Goal: Information Seeking & Learning: Find specific fact

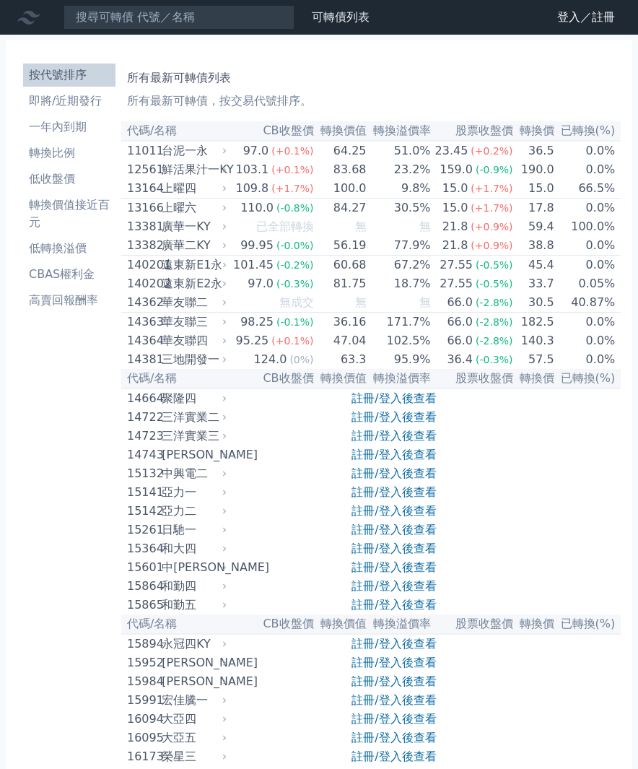
drag, startPoint x: 0, startPoint y: 0, endPoint x: 157, endPoint y: 19, distance: 158.5
click at [153, 30] on nav "可轉債列表 財務數據 可轉債列表 財務數據 登入／註冊 登入／註冊" at bounding box center [319, 17] width 638 height 35
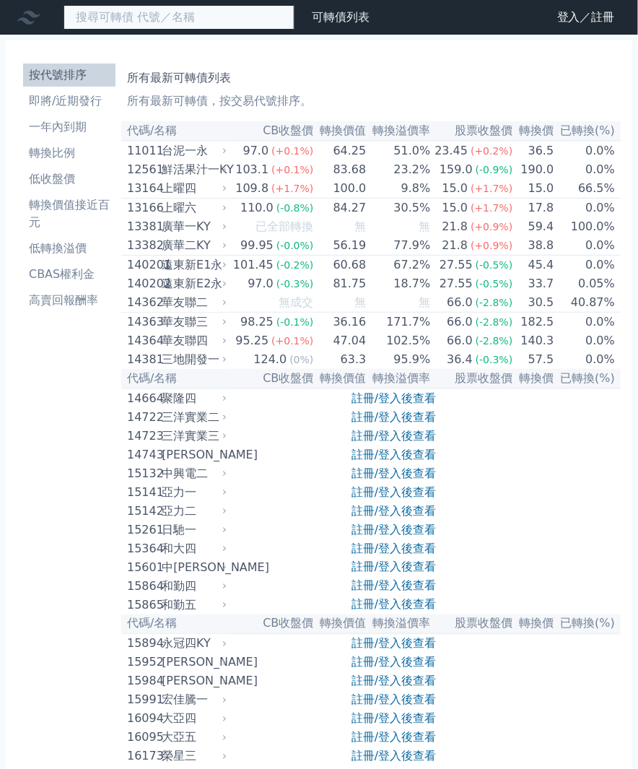
click at [157, 19] on input at bounding box center [179, 17] width 231 height 25
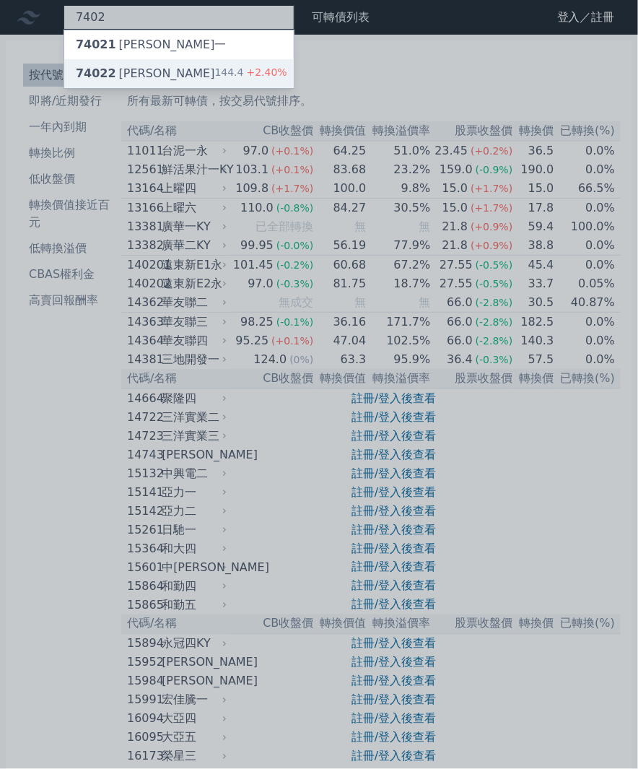
type input "7402"
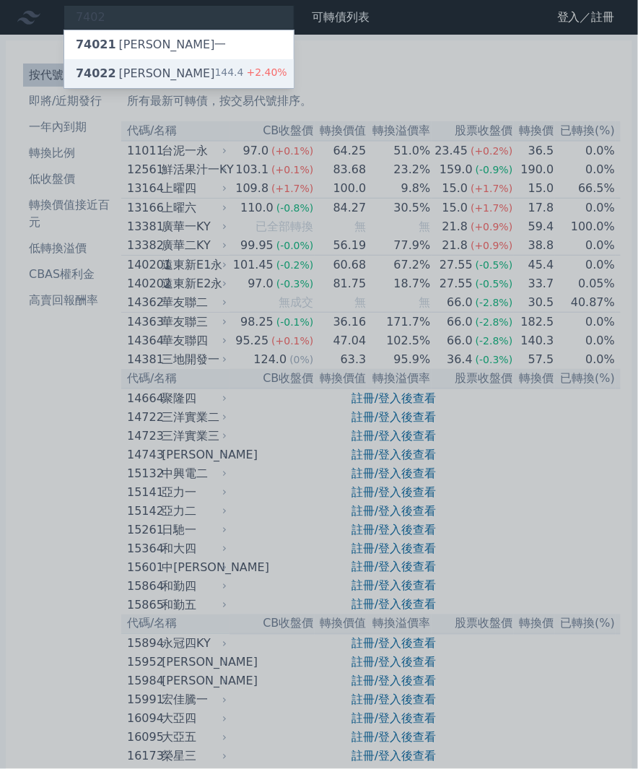
click at [160, 73] on div "74022 [PERSON_NAME]二 144.4 +2.40%" at bounding box center [178, 73] width 229 height 29
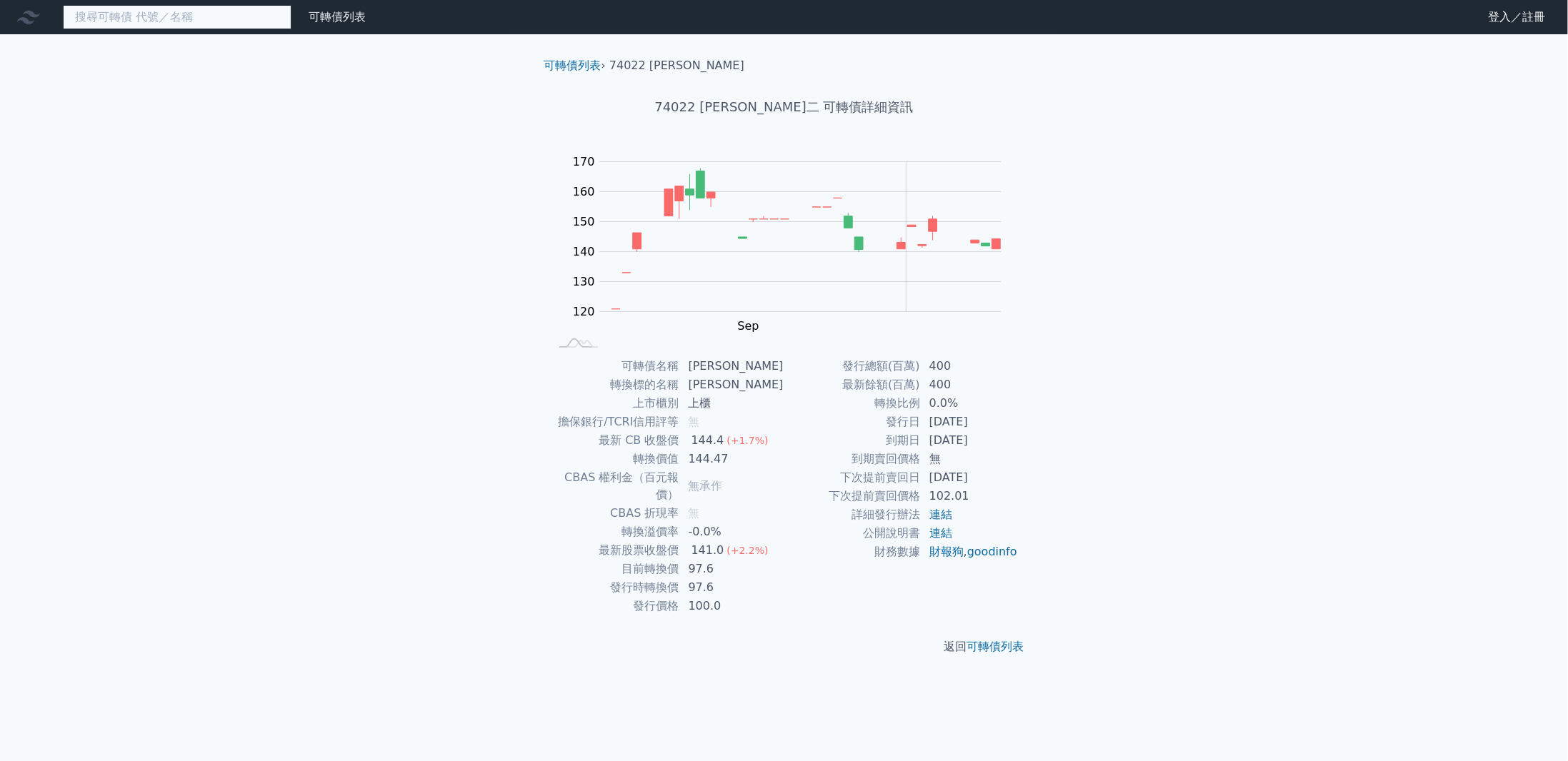
click at [81, 25] on input at bounding box center [177, 17] width 229 height 25
type input "2"
